Goal: Task Accomplishment & Management: Manage account settings

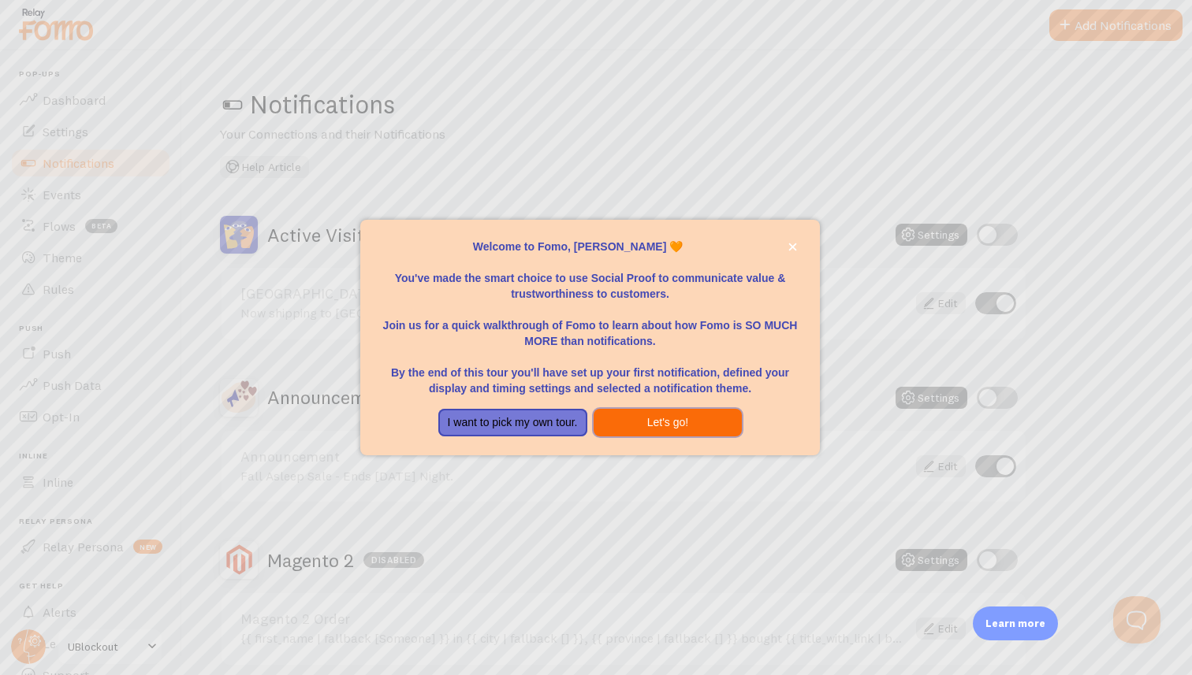
click at [656, 428] on button "Let's go!" at bounding box center [667, 423] width 149 height 28
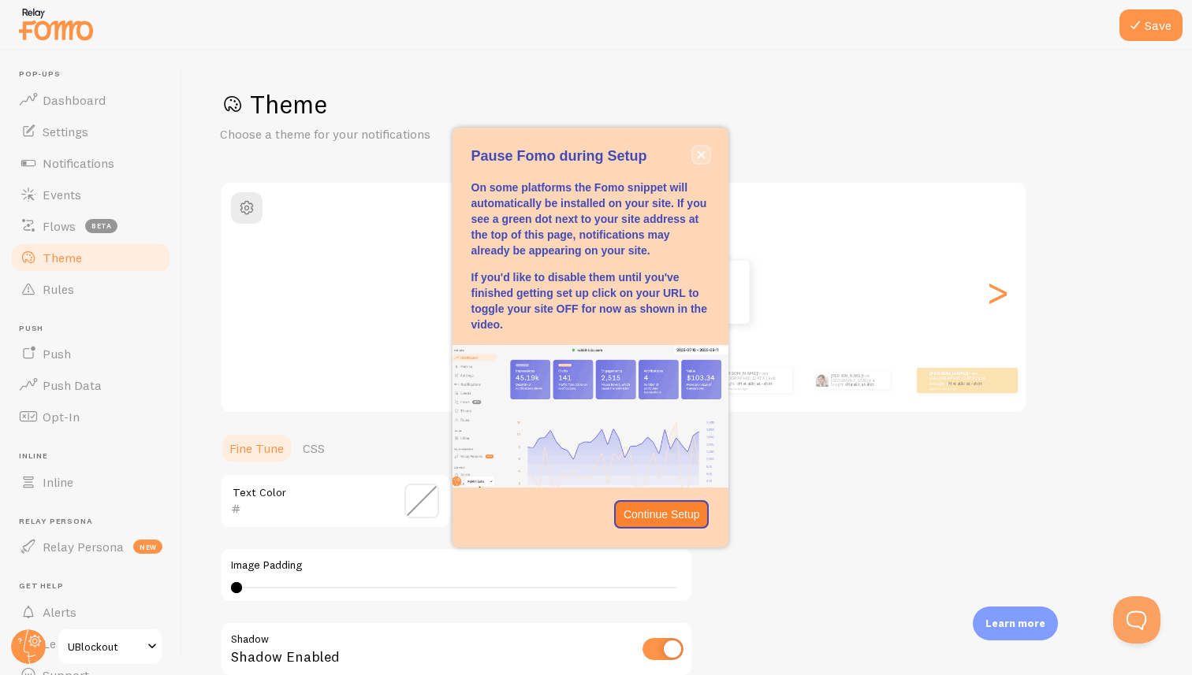
click at [701, 160] on button "close," at bounding box center [701, 155] width 17 height 17
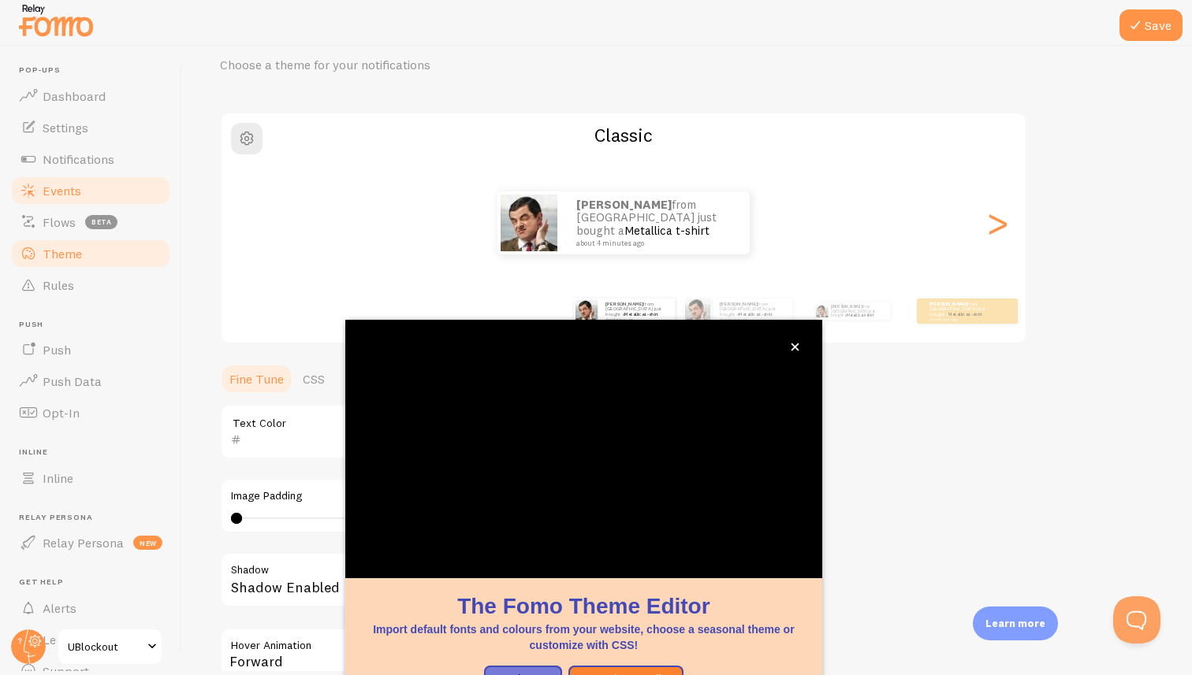
scroll to position [85, 0]
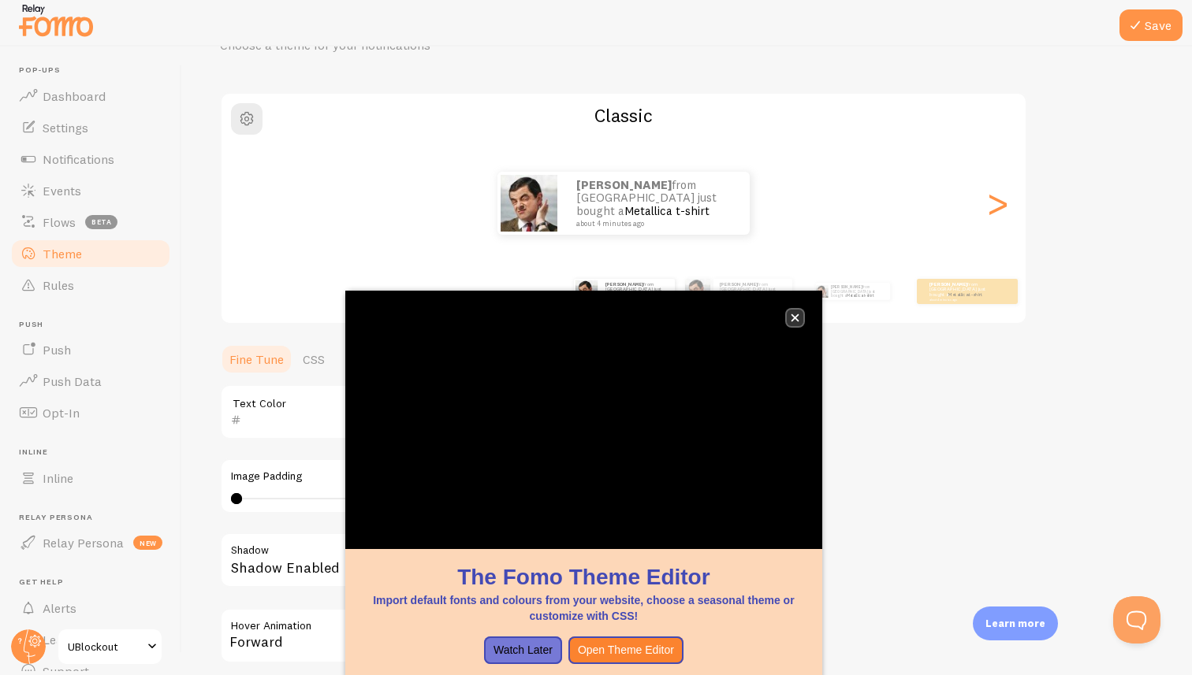
click at [792, 320] on icon "close," at bounding box center [795, 318] width 8 height 8
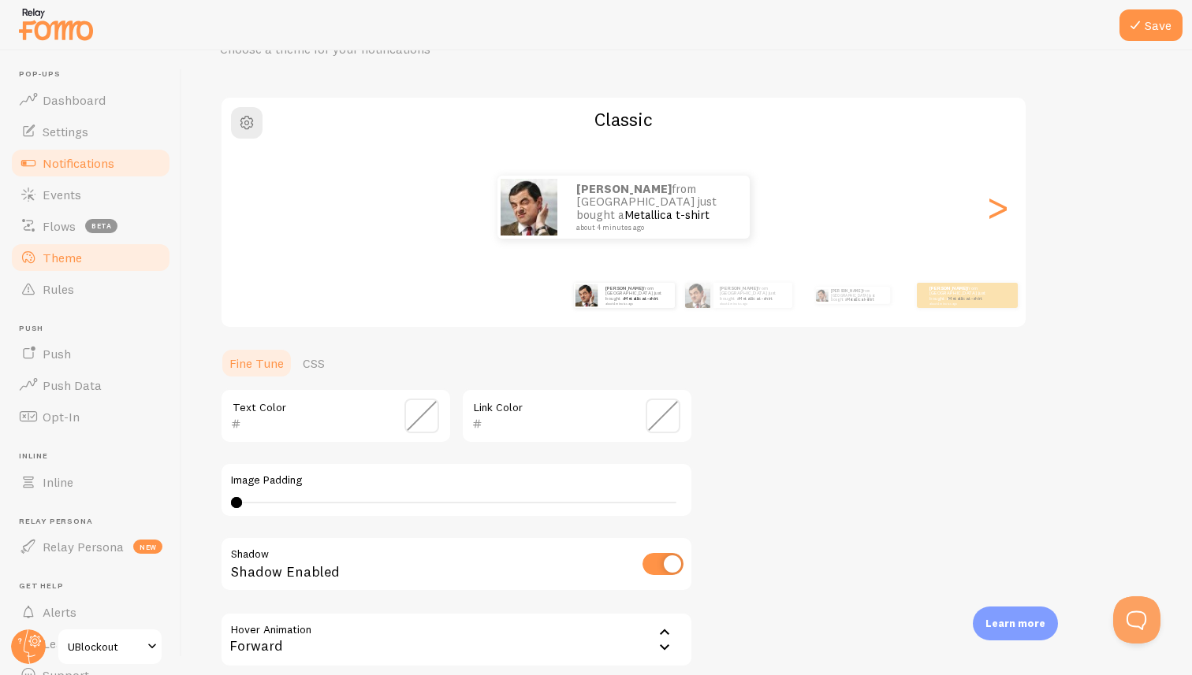
click at [106, 158] on span "Notifications" at bounding box center [79, 163] width 72 height 16
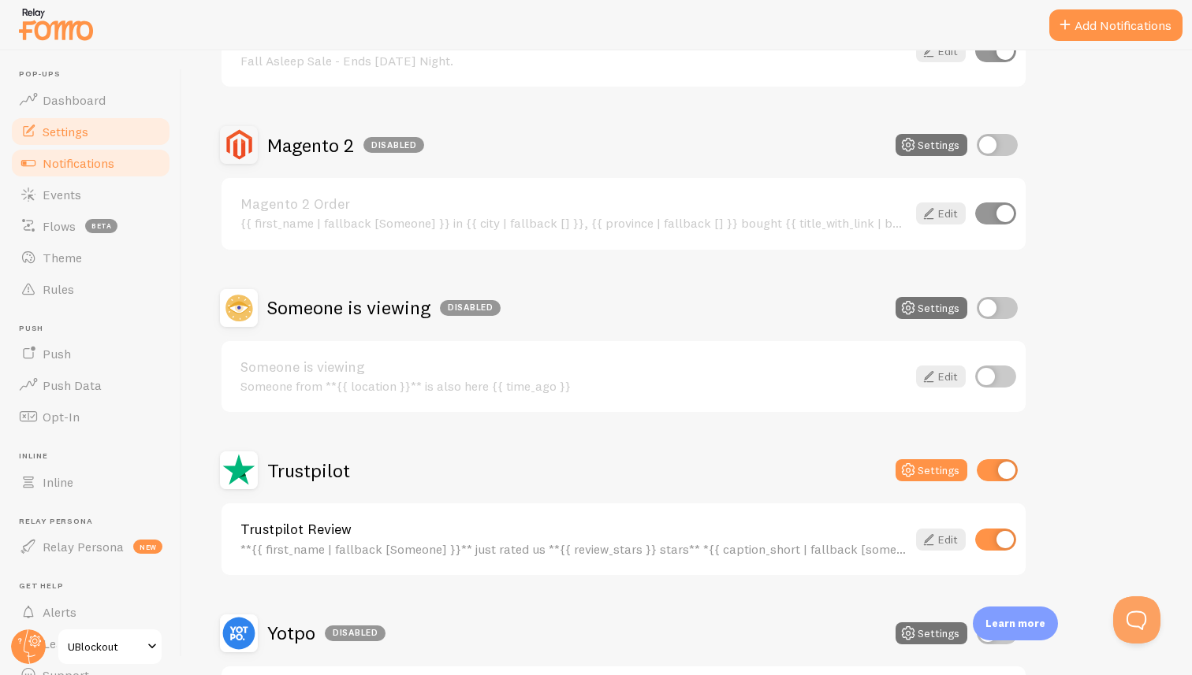
scroll to position [421, 0]
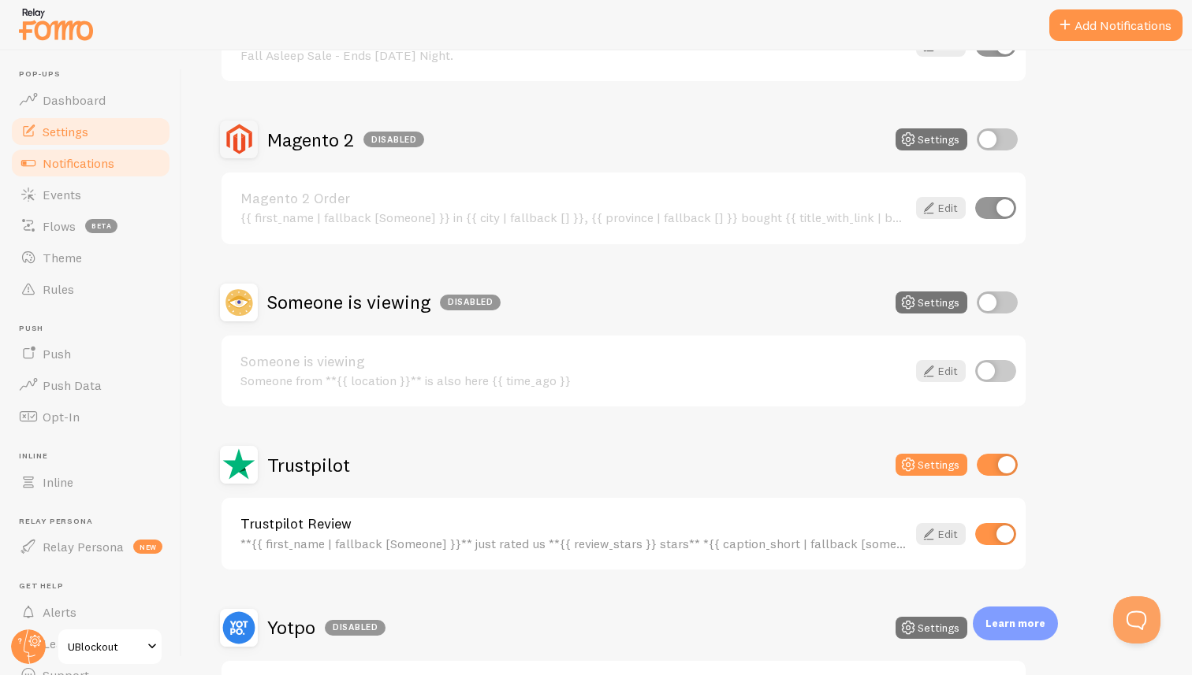
click at [68, 134] on span "Settings" at bounding box center [66, 132] width 46 height 16
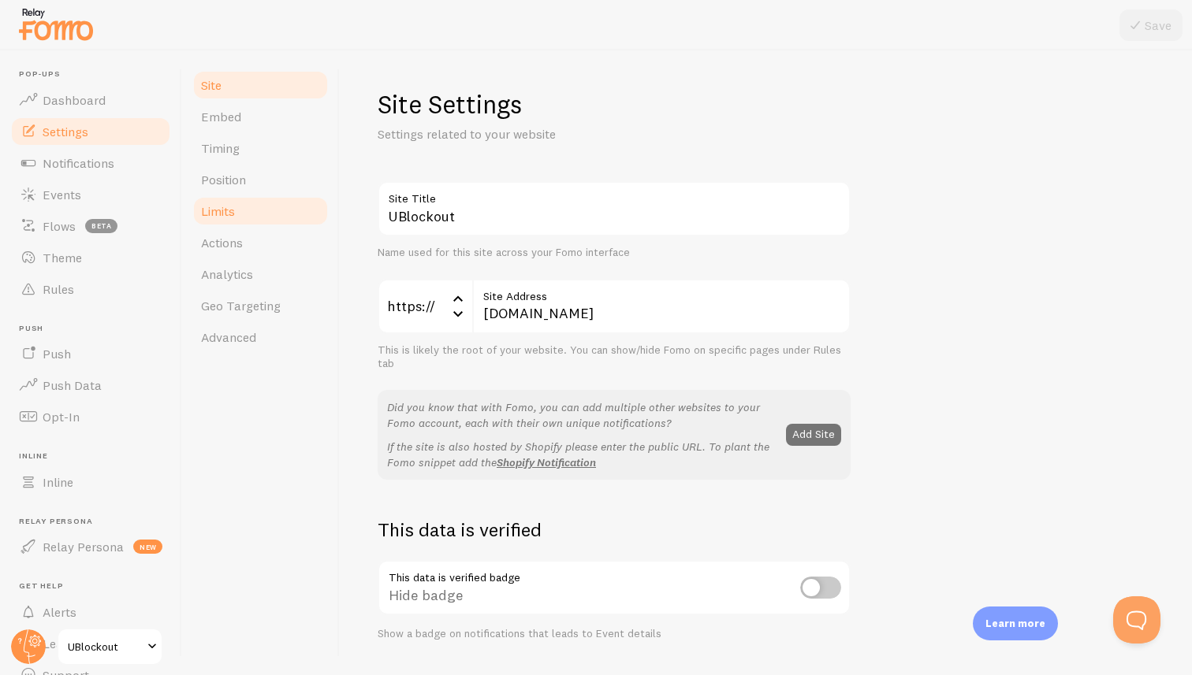
click at [251, 210] on link "Limits" at bounding box center [261, 211] width 138 height 32
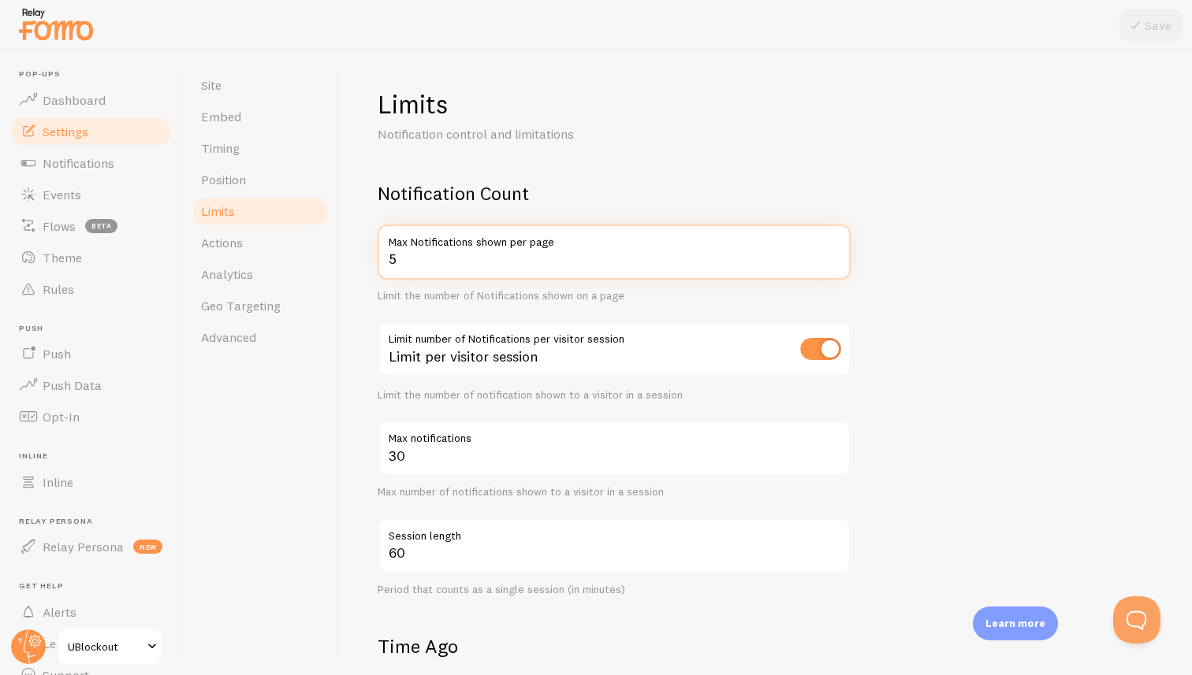
drag, startPoint x: 407, startPoint y: 268, endPoint x: 378, endPoint y: 261, distance: 30.0
click at [378, 261] on input "5" at bounding box center [614, 252] width 473 height 55
type input "3"
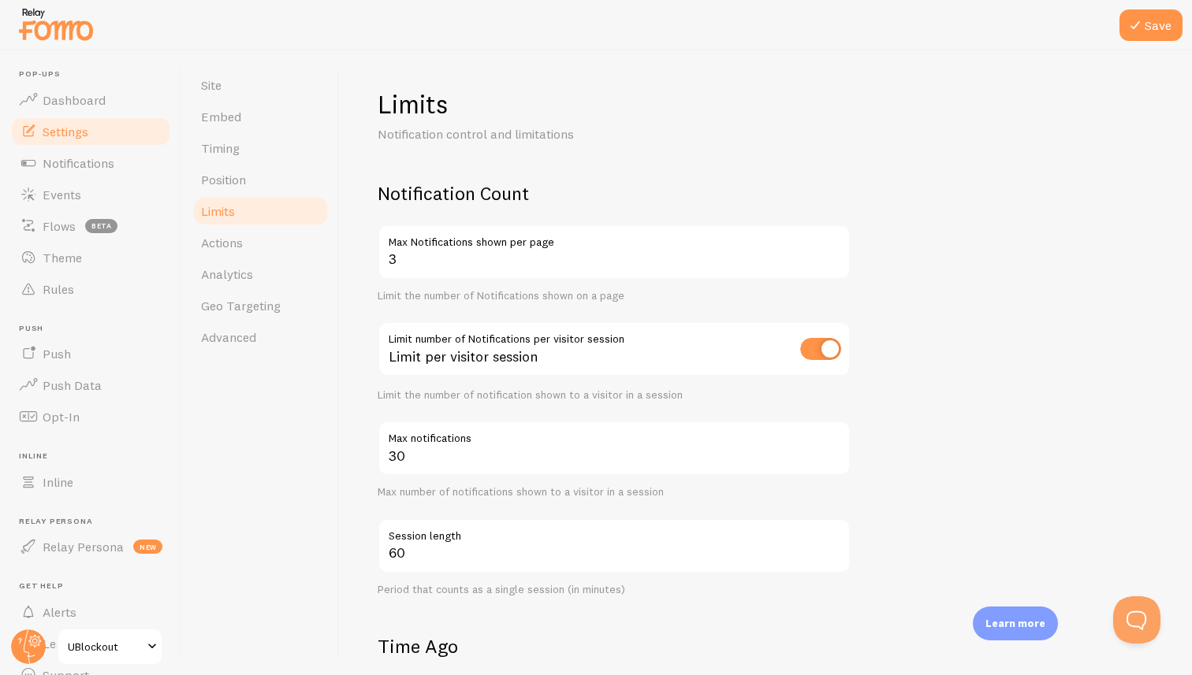
click at [1004, 353] on form "Notification Count 3 Max Notifications shown per page Limit the number of Notif…" at bounding box center [766, 645] width 776 height 929
click at [1151, 30] on button "Save" at bounding box center [1150, 25] width 63 height 32
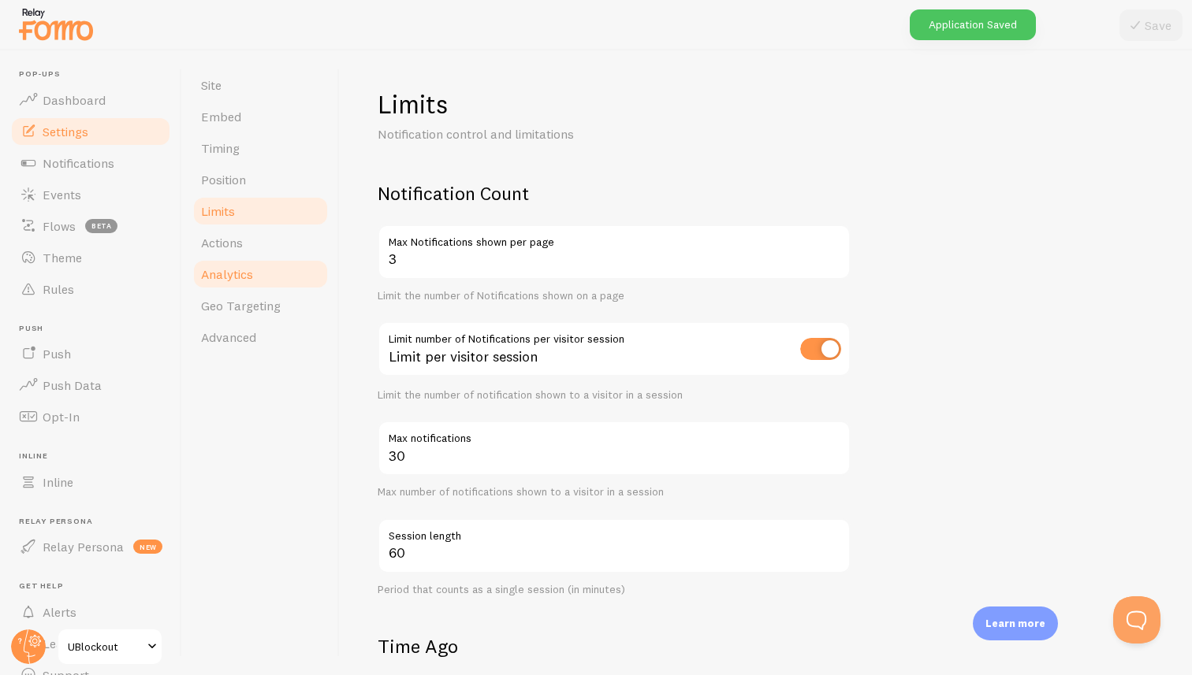
click at [255, 278] on link "Analytics" at bounding box center [261, 275] width 138 height 32
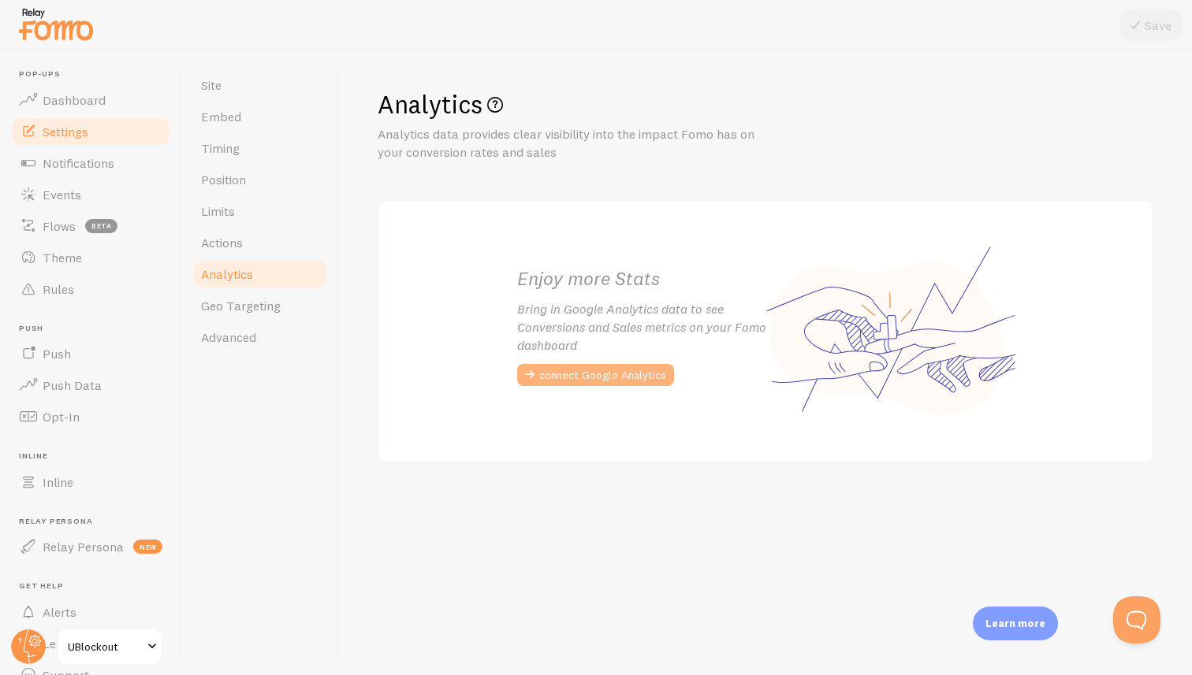
click at [560, 381] on button "connect Google Analytics" at bounding box center [595, 375] width 157 height 22
